Goal: Go to known website

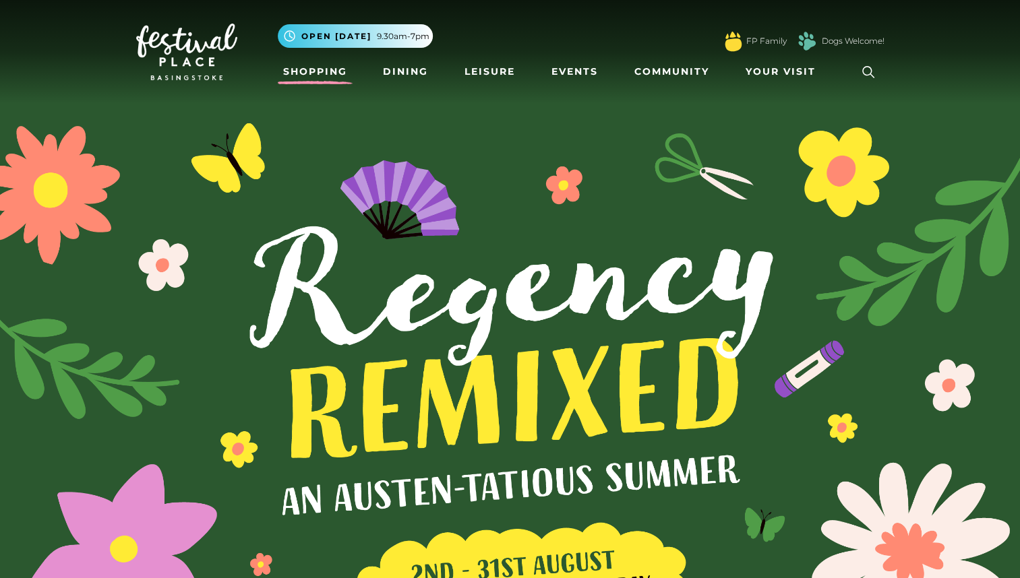
click at [313, 71] on link "Shopping" at bounding box center [315, 71] width 75 height 25
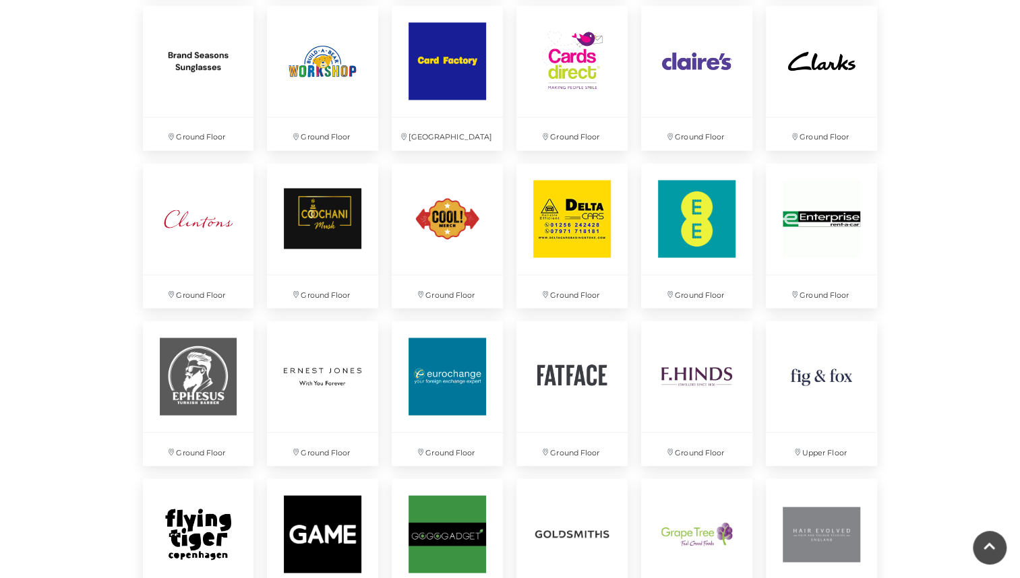
scroll to position [1375, 0]
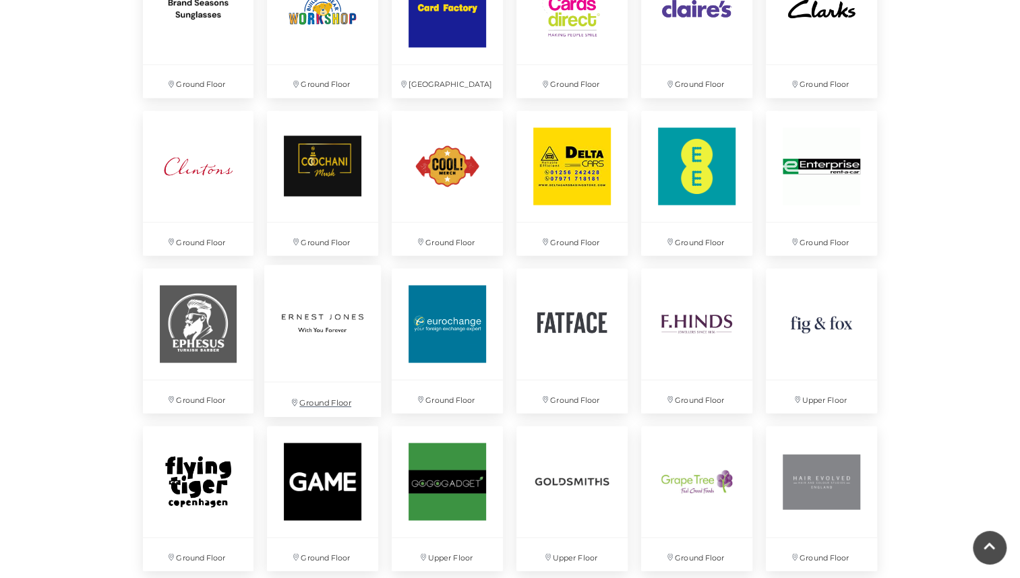
click at [342, 340] on img at bounding box center [322, 323] width 117 height 117
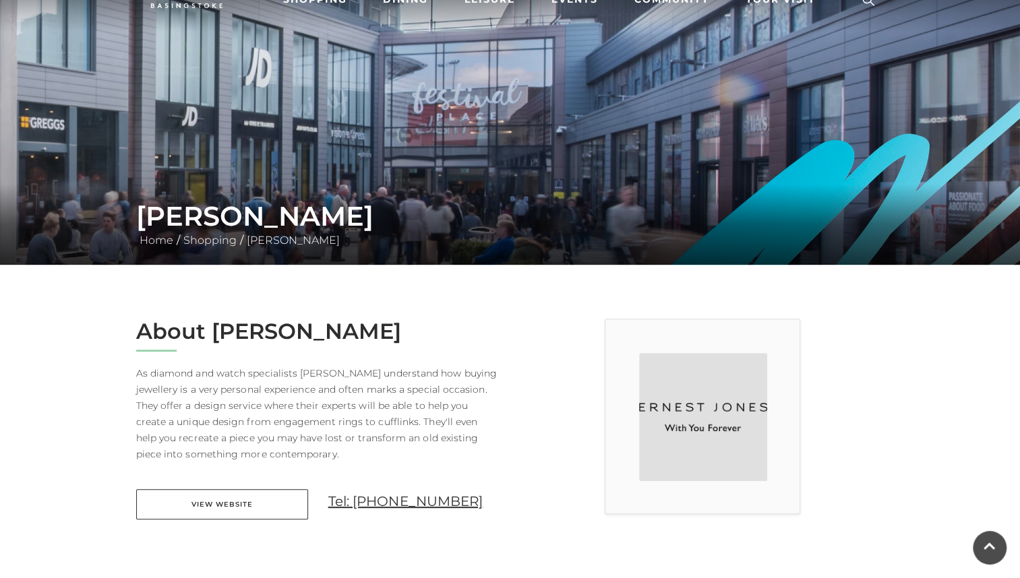
scroll to position [81, 0]
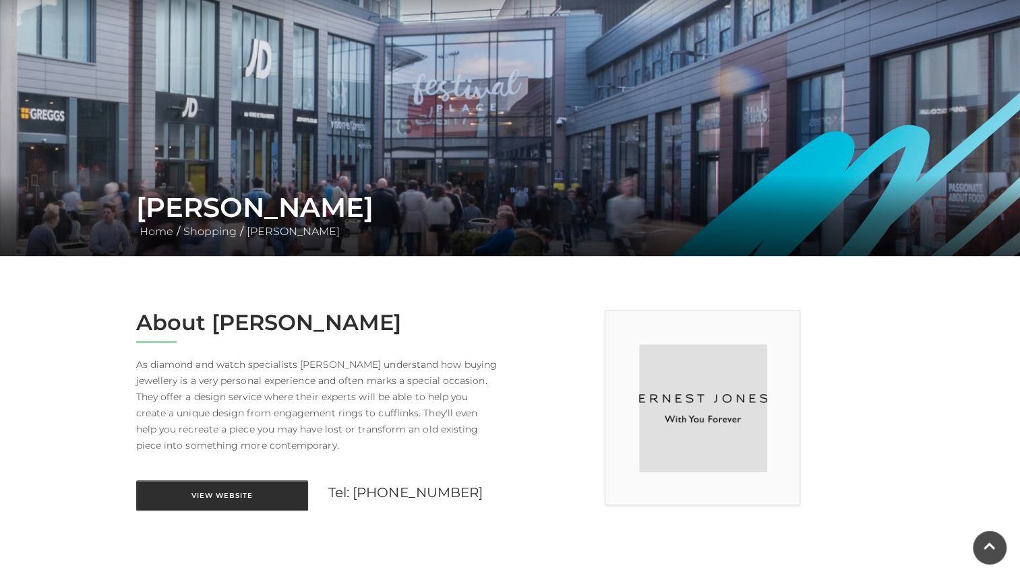
click at [295, 495] on link "View Website" at bounding box center [222, 496] width 172 height 30
